Goal: Task Accomplishment & Management: Manage account settings

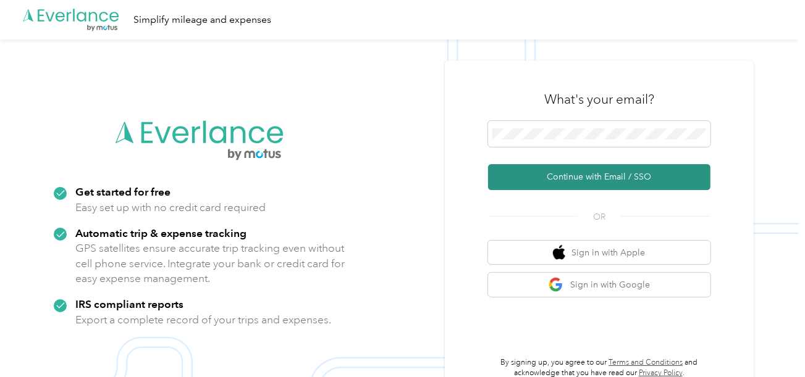
click at [562, 184] on button "Continue with Email / SSO" at bounding box center [599, 177] width 222 height 26
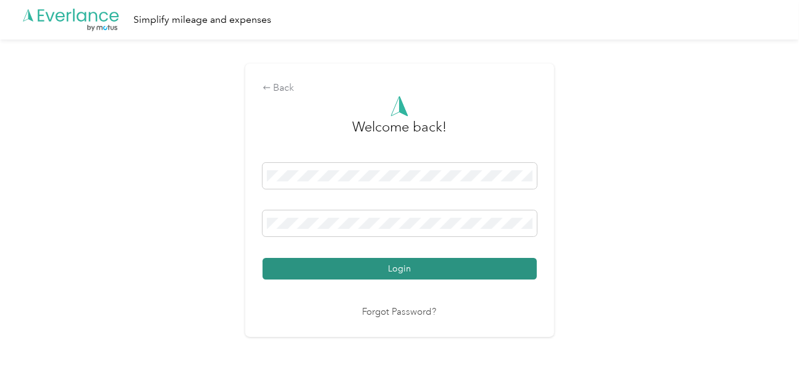
drag, startPoint x: 448, startPoint y: 264, endPoint x: 629, endPoint y: 229, distance: 183.6
click at [450, 264] on button "Login" at bounding box center [400, 269] width 274 height 22
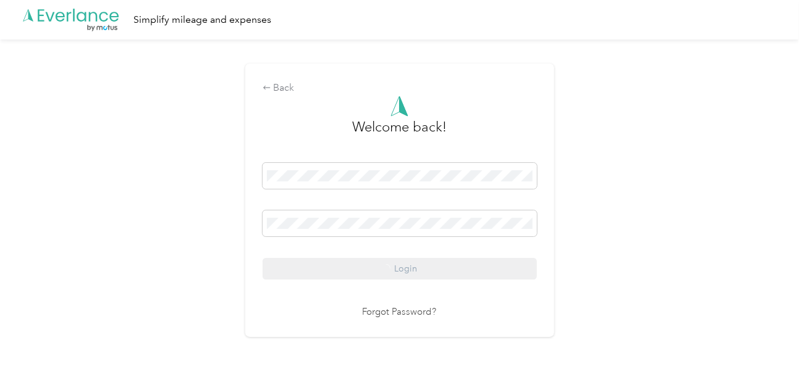
click at [629, 229] on div "Back Welcome back! Login Forgot Password?" at bounding box center [399, 206] width 799 height 332
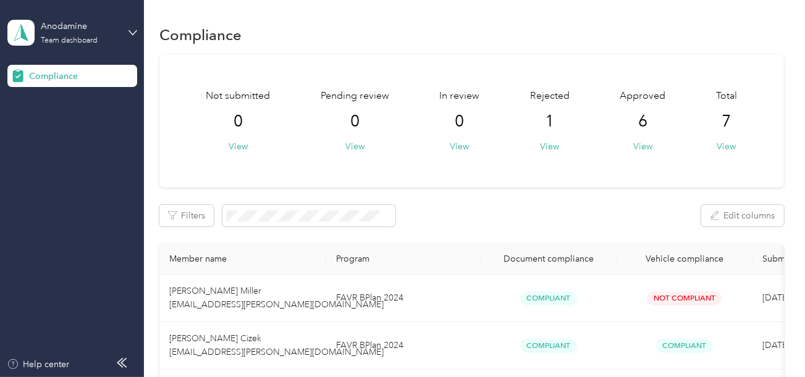
click at [109, 46] on div "Anodamine Team dashboard" at bounding box center [72, 32] width 130 height 43
click at [64, 132] on div "Log out" at bounding box center [42, 129] width 48 height 13
